Goal: Information Seeking & Learning: Learn about a topic

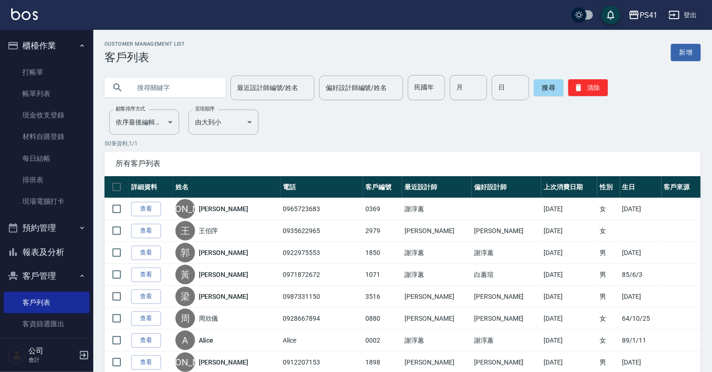
click at [162, 90] on input "text" at bounding box center [175, 87] width 88 height 25
type input "林芳如"
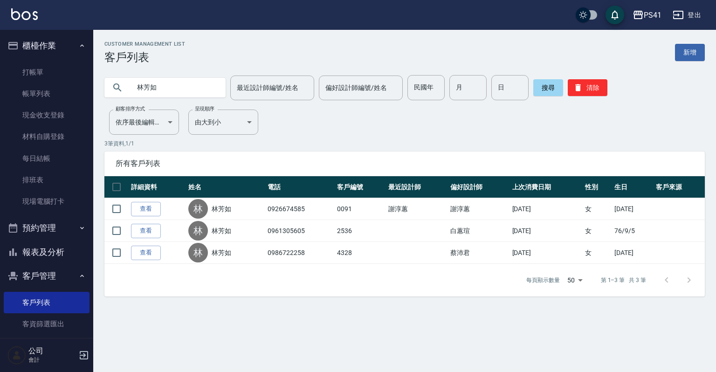
drag, startPoint x: 54, startPoint y: 248, endPoint x: 56, endPoint y: 254, distance: 6.3
click at [55, 252] on button "報表及分析" at bounding box center [47, 252] width 86 height 24
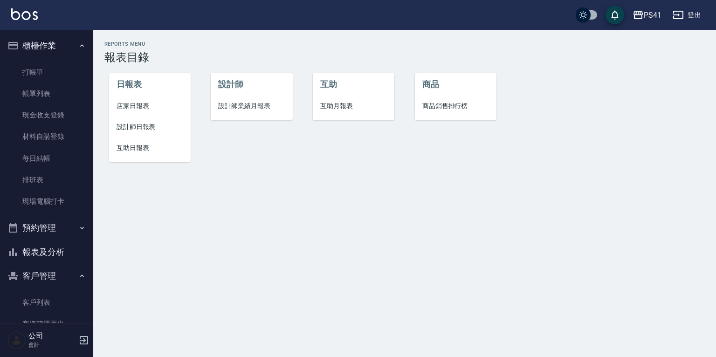
click at [138, 127] on span "設計師日報表" at bounding box center [150, 127] width 67 height 10
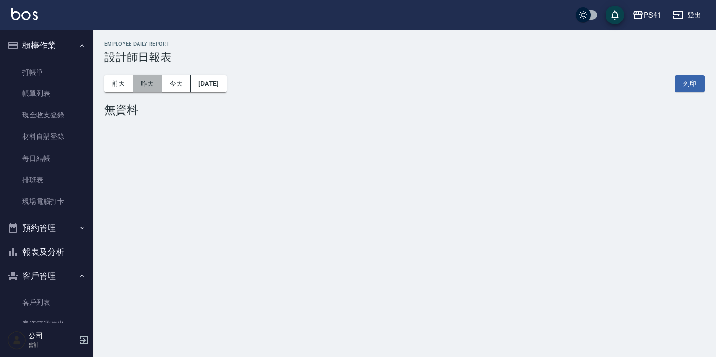
click at [145, 81] on button "昨天" at bounding box center [147, 83] width 29 height 17
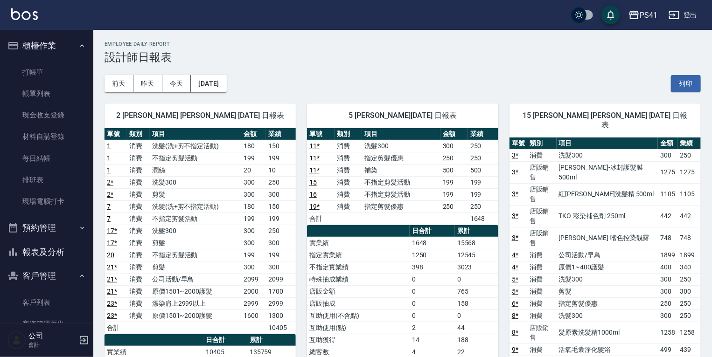
click at [37, 257] on button "報表及分析" at bounding box center [47, 252] width 86 height 24
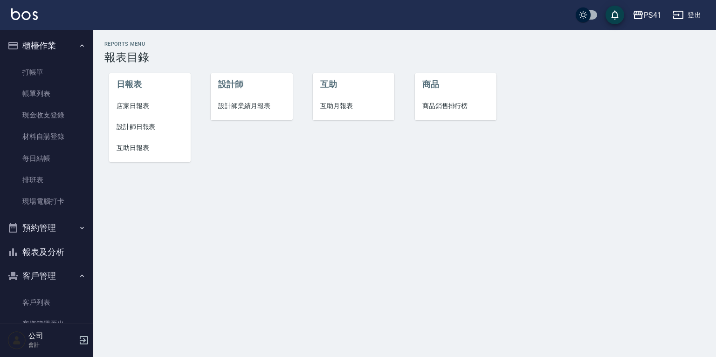
click at [140, 148] on span "互助日報表" at bounding box center [150, 148] width 67 height 10
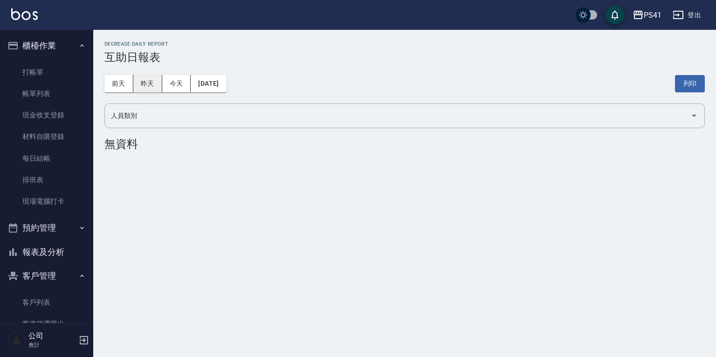
click at [153, 90] on button "昨天" at bounding box center [147, 83] width 29 height 17
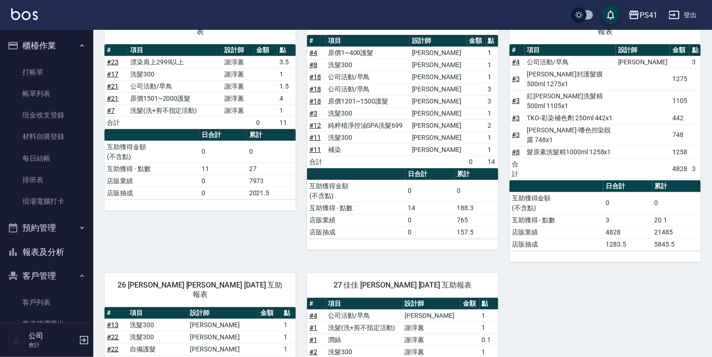
scroll to position [153, 0]
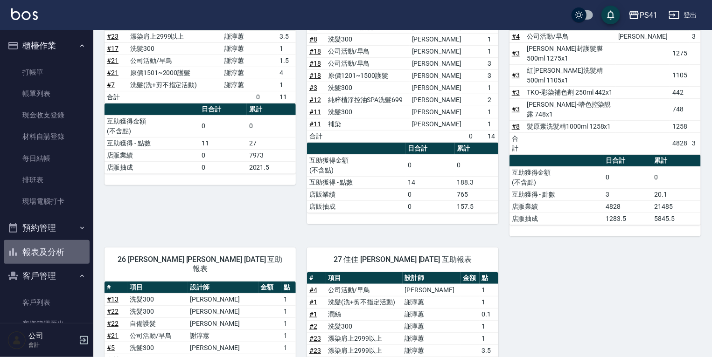
drag, startPoint x: 55, startPoint y: 257, endPoint x: 48, endPoint y: 239, distance: 19.5
click at [55, 257] on button "報表及分析" at bounding box center [47, 252] width 86 height 24
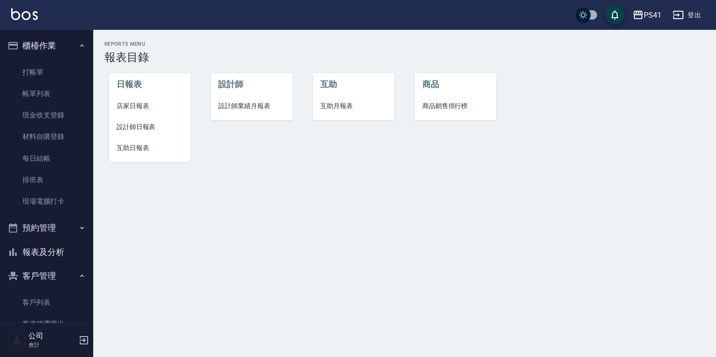
click at [323, 111] on li "互助月報表" at bounding box center [354, 106] width 82 height 21
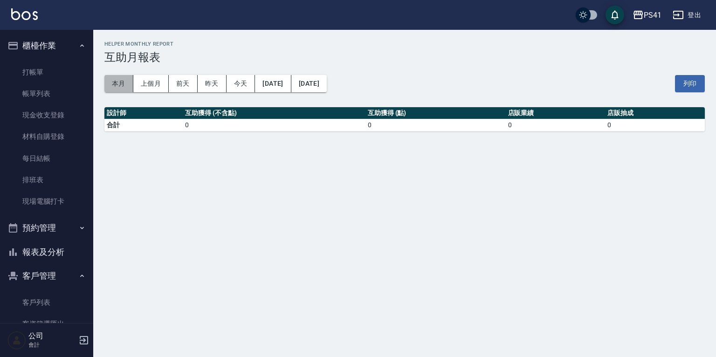
click at [116, 90] on button "本月" at bounding box center [118, 83] width 29 height 17
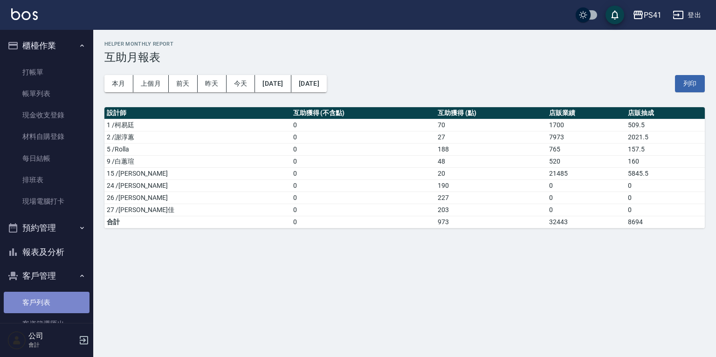
click at [60, 299] on link "客戶列表" at bounding box center [47, 302] width 86 height 21
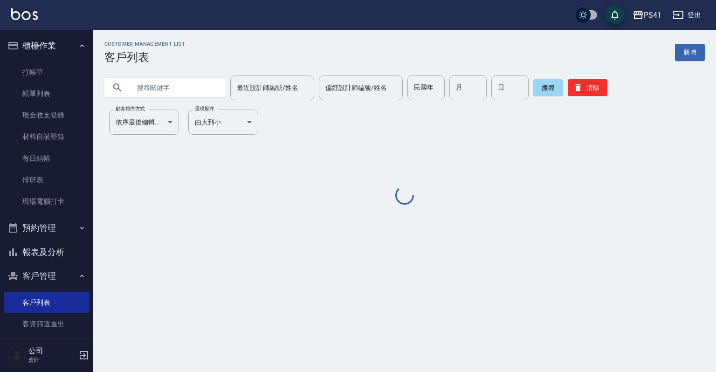
click at [67, 257] on button "報表及分析" at bounding box center [47, 252] width 86 height 24
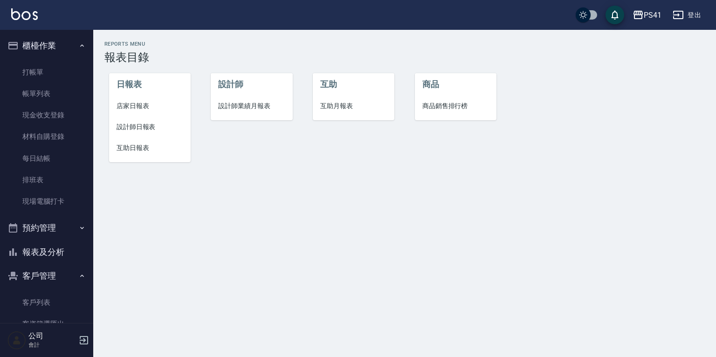
click at [140, 123] on span "設計師日報表" at bounding box center [150, 127] width 67 height 10
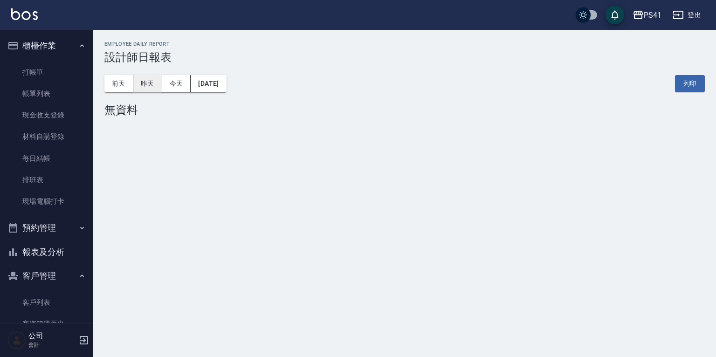
click at [138, 90] on button "昨天" at bounding box center [147, 83] width 29 height 17
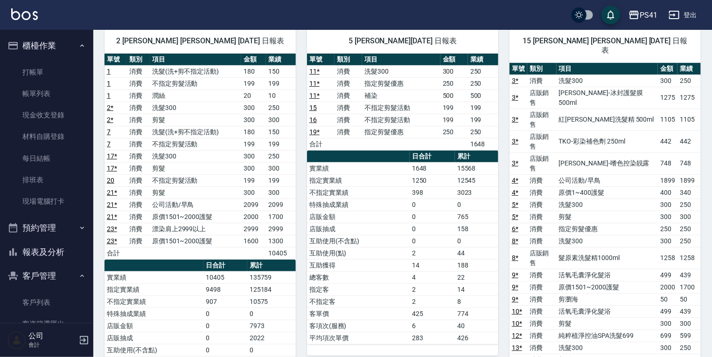
scroll to position [75, 0]
drag, startPoint x: 48, startPoint y: 94, endPoint x: 48, endPoint y: 109, distance: 14.9
click at [48, 94] on link "帳單列表" at bounding box center [47, 93] width 86 height 21
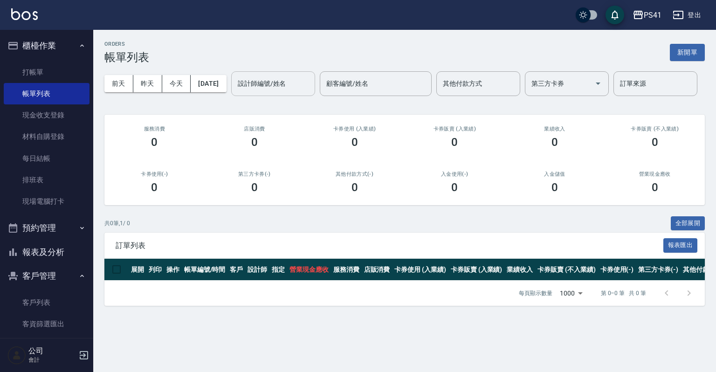
click at [138, 104] on div "[DATE] [DATE] [DATE] [DATE] 設計師編號/姓名 設計師編號/姓名 顧客編號/姓名 顧客編號/姓名 其他付款方式 其他付款方式 第三方…" at bounding box center [404, 84] width 601 height 40
drag, startPoint x: 138, startPoint y: 108, endPoint x: 163, endPoint y: 118, distance: 27.2
click at [235, 92] on input "設計師編號/姓名" at bounding box center [273, 84] width 76 height 16
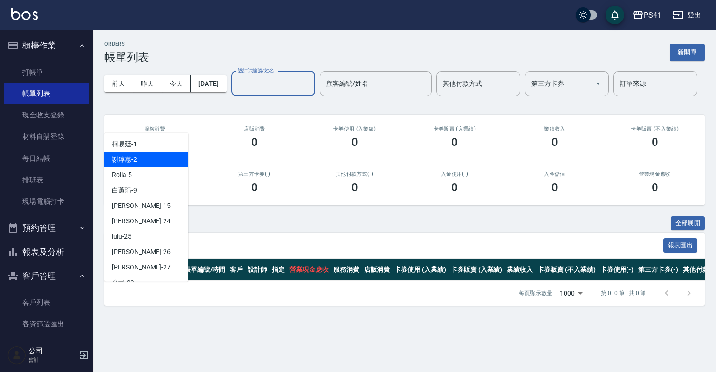
click at [132, 157] on span "[PERSON_NAME]-2" at bounding box center [124, 160] width 25 height 10
type input "謝淳蕙-2"
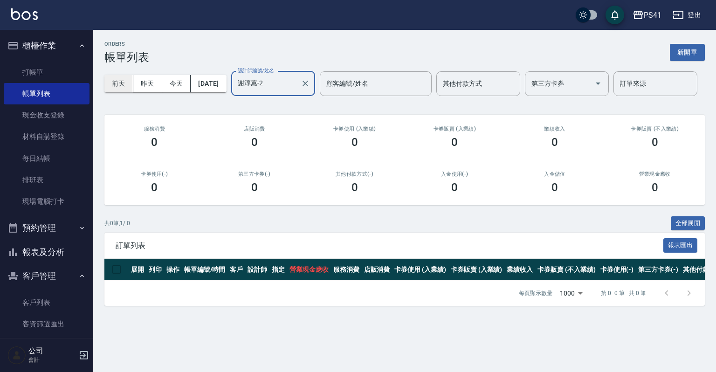
click at [132, 83] on button "前天" at bounding box center [118, 83] width 29 height 17
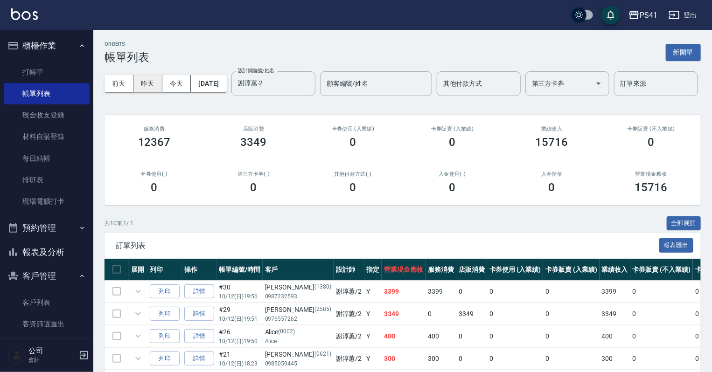
click at [142, 85] on button "昨天" at bounding box center [147, 83] width 29 height 17
drag, startPoint x: 53, startPoint y: 259, endPoint x: 53, endPoint y: 254, distance: 5.6
click at [53, 259] on button "報表及分析" at bounding box center [47, 252] width 86 height 24
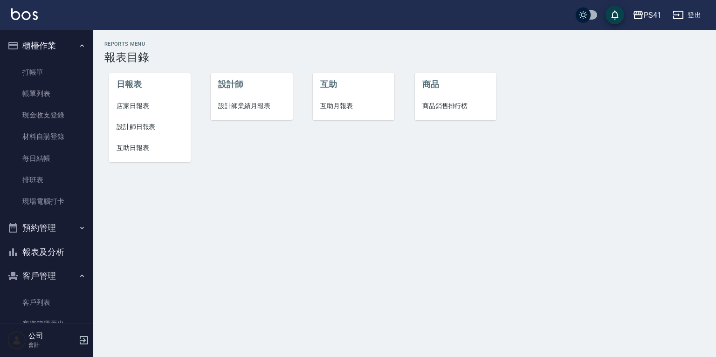
click at [140, 126] on span "設計師日報表" at bounding box center [150, 127] width 67 height 10
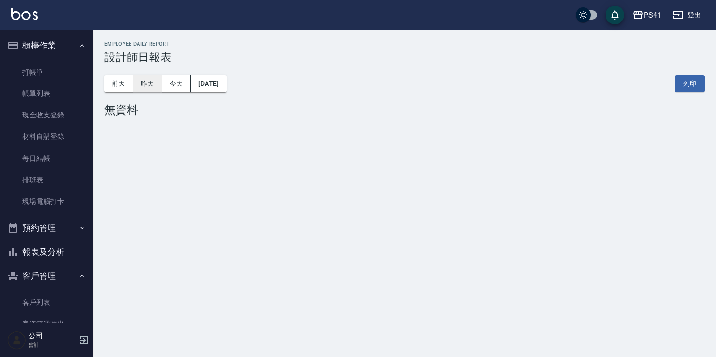
click at [145, 86] on button "昨天" at bounding box center [147, 83] width 29 height 17
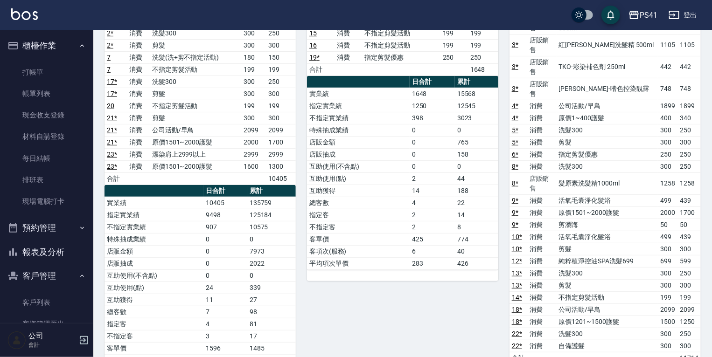
scroll to position [187, 0]
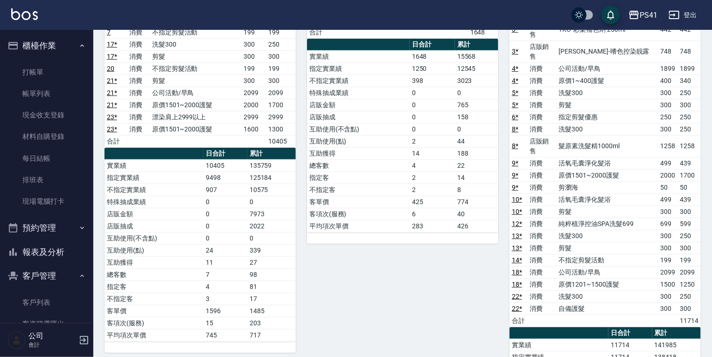
click at [48, 250] on button "報表及分析" at bounding box center [47, 252] width 86 height 24
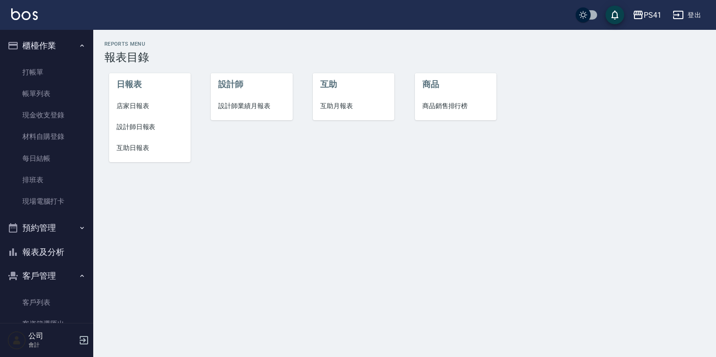
click at [250, 106] on span "設計師業績月報表" at bounding box center [251, 106] width 67 height 10
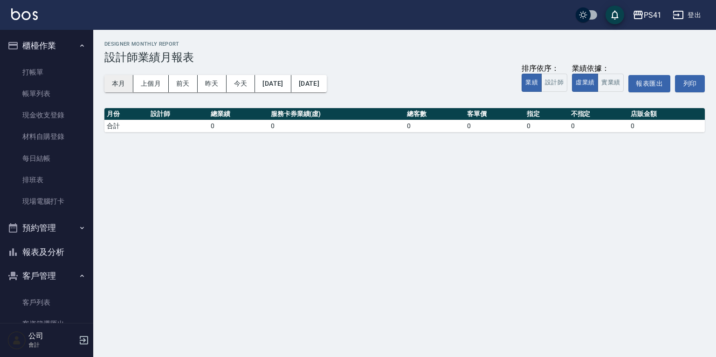
click at [113, 83] on button "本月" at bounding box center [118, 83] width 29 height 17
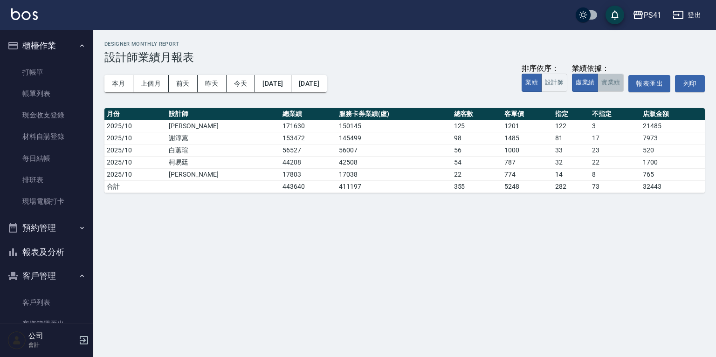
click at [613, 82] on button "實業績" at bounding box center [611, 83] width 26 height 18
